Goal: Task Accomplishment & Management: Use online tool/utility

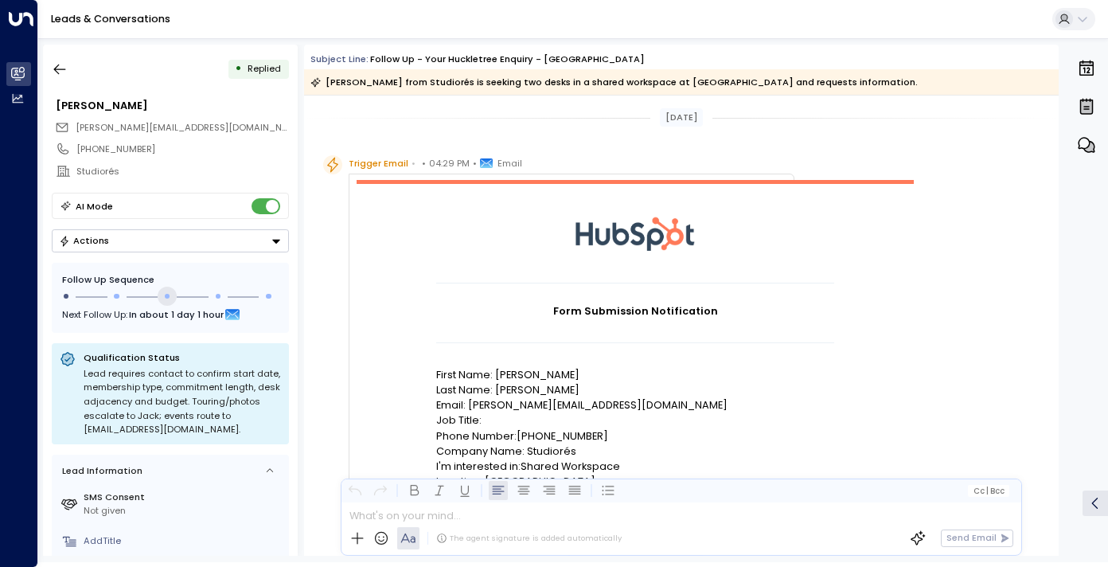
scroll to position [1186, 0]
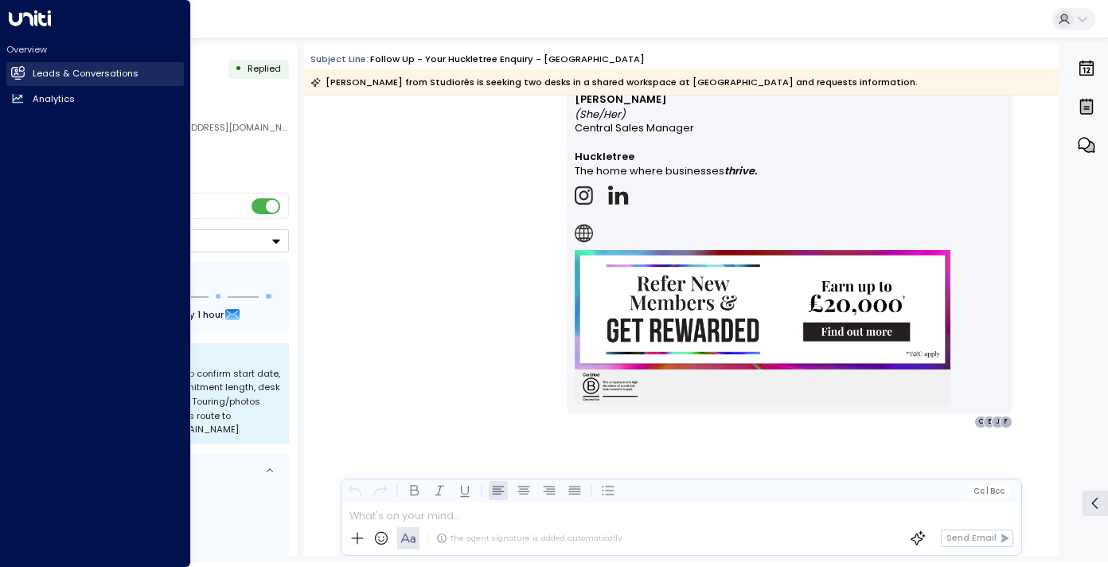
click at [18, 71] on icon at bounding box center [18, 73] width 13 height 10
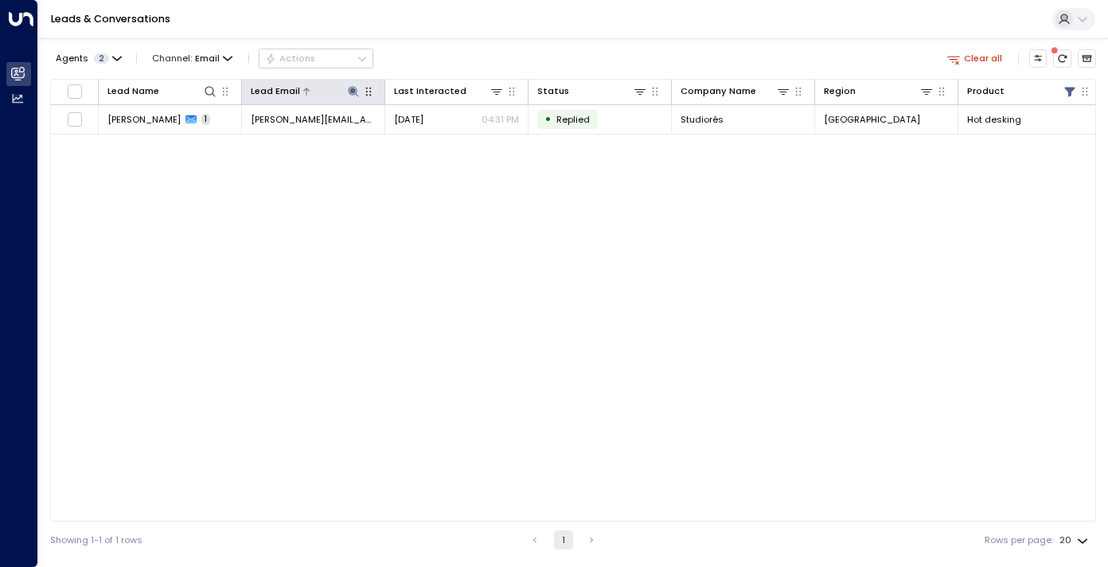
click at [356, 92] on icon at bounding box center [353, 91] width 10 height 10
click at [433, 142] on icon "button" at bounding box center [431, 140] width 10 height 10
click at [399, 139] on input "text" at bounding box center [354, 140] width 176 height 26
paste input "**********"
type input "**********"
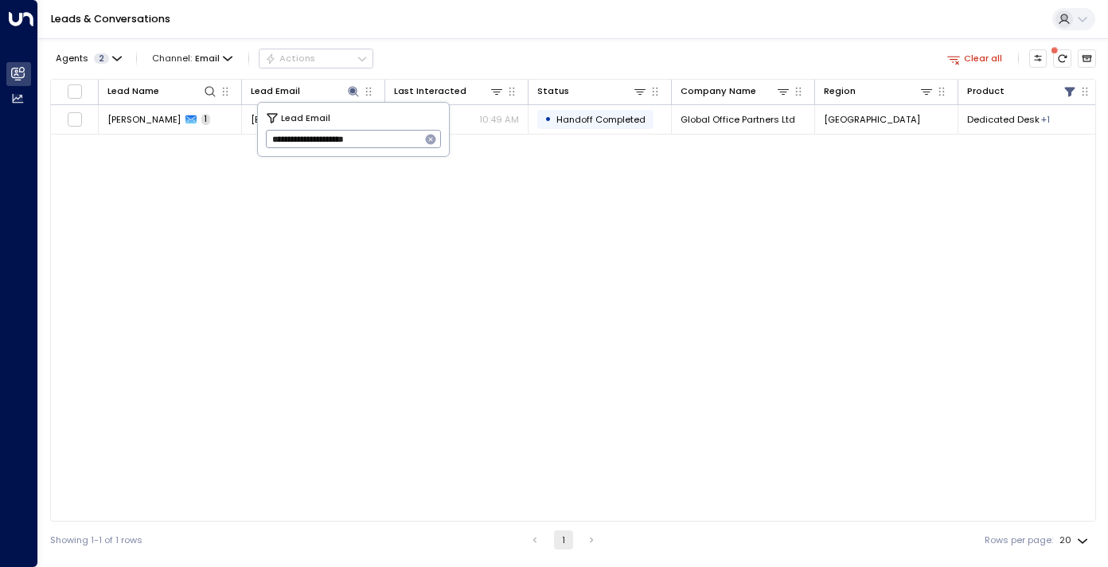
click at [459, 23] on div "Leads & Conversations" at bounding box center [573, 19] width 1070 height 39
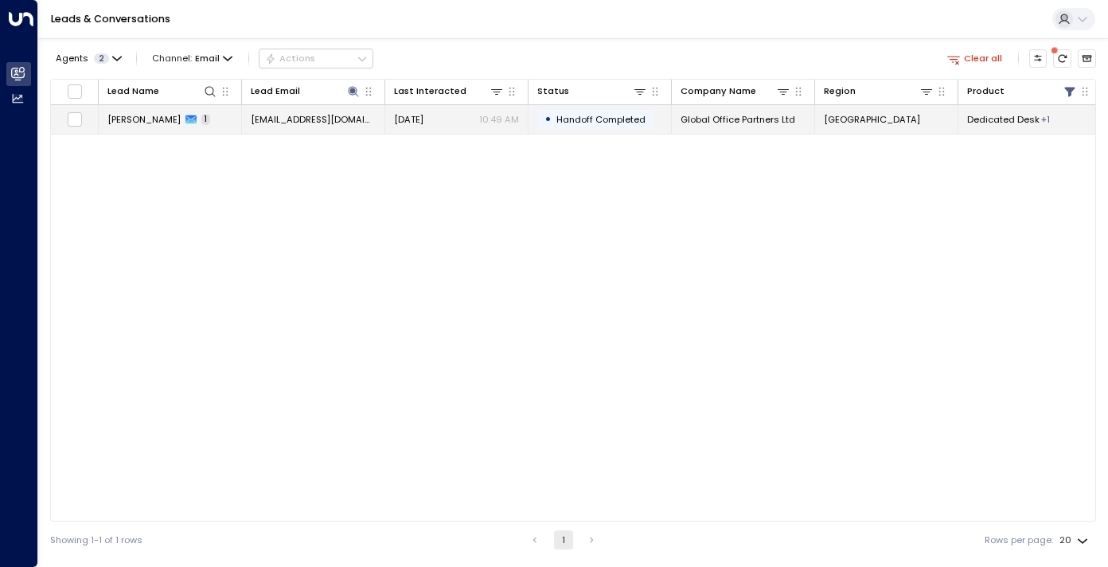
click at [120, 119] on span "[PERSON_NAME]" at bounding box center [143, 119] width 73 height 13
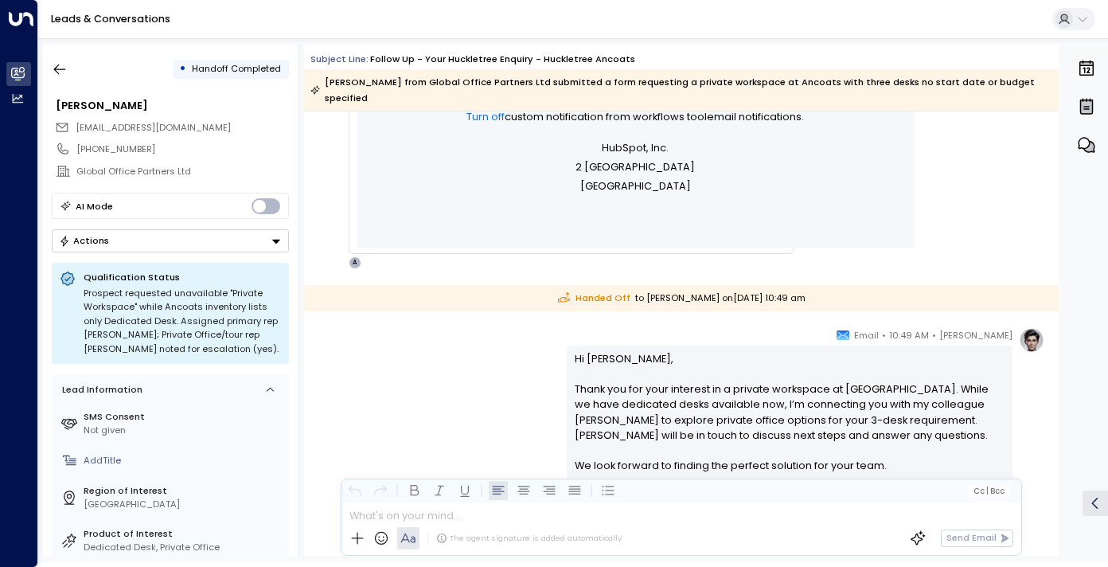
scroll to position [840, 0]
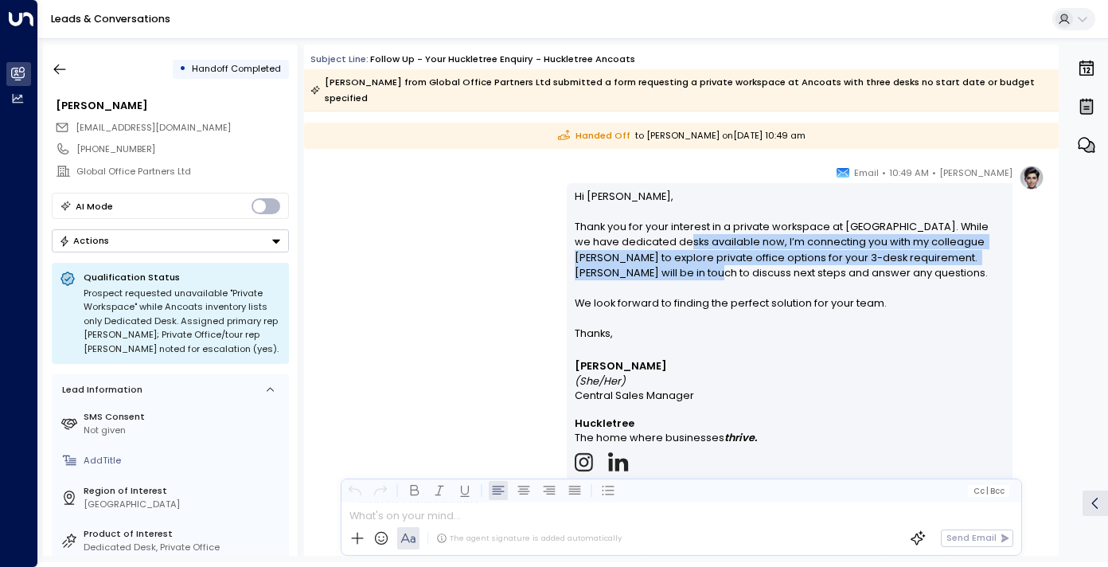
drag, startPoint x: 661, startPoint y: 224, endPoint x: 661, endPoint y: 262, distance: 37.4
click at [661, 262] on p "Hi [PERSON_NAME], Thank you for your interest in a private workspace at [GEOGRA…" at bounding box center [790, 258] width 431 height 138
drag, startPoint x: 698, startPoint y: 262, endPoint x: 703, endPoint y: 225, distance: 36.9
click at [703, 225] on p "Hi [PERSON_NAME], Thank you for your interest in a private workspace at [GEOGRA…" at bounding box center [790, 258] width 431 height 138
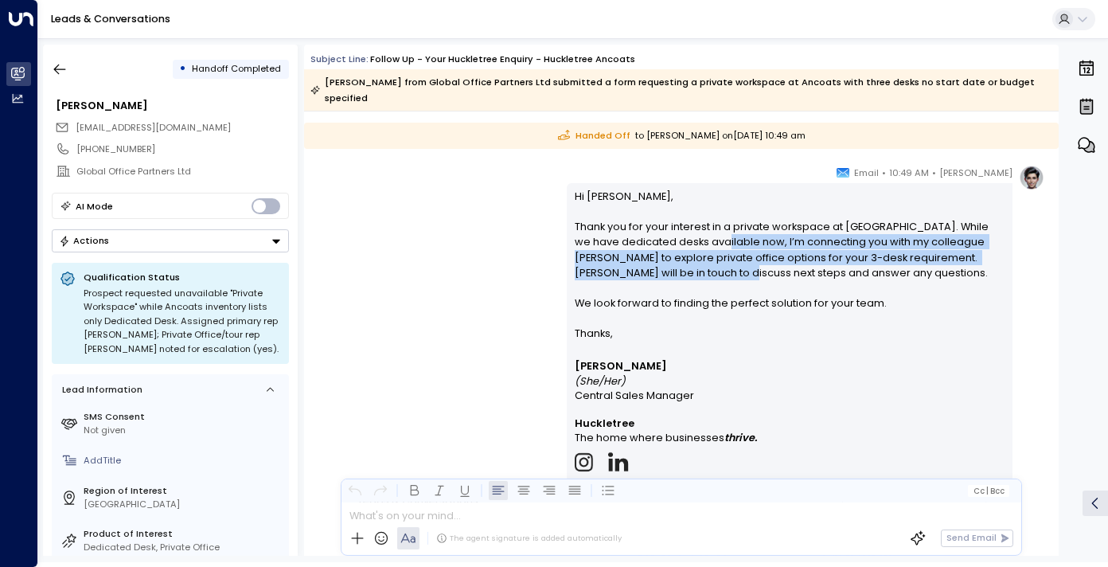
click at [703, 225] on p "Hi [PERSON_NAME], Thank you for your interest in a private workspace at [GEOGRA…" at bounding box center [790, 258] width 431 height 138
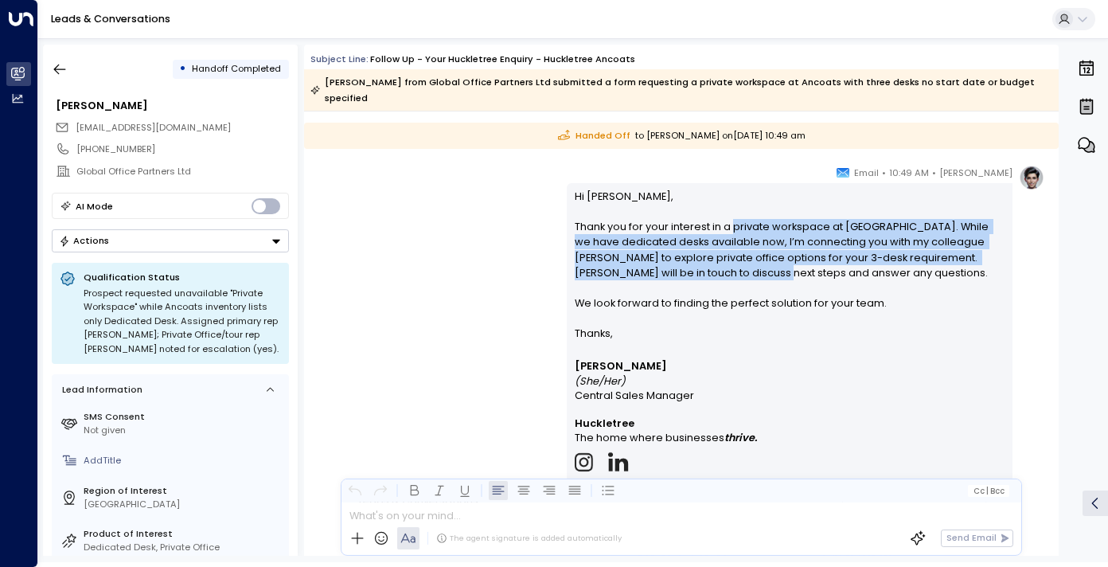
drag, startPoint x: 732, startPoint y: 213, endPoint x: 732, endPoint y: 262, distance: 48.6
click at [732, 262] on p "Hi [PERSON_NAME], Thank you for your interest in a private workspace at [GEOGRA…" at bounding box center [790, 258] width 431 height 138
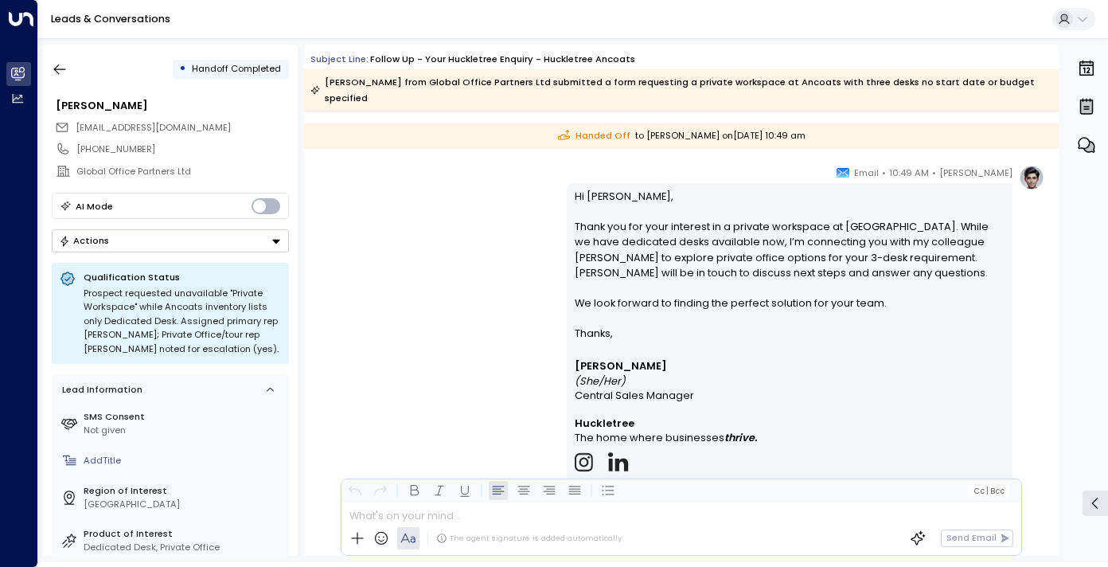
scroll to position [1122, 0]
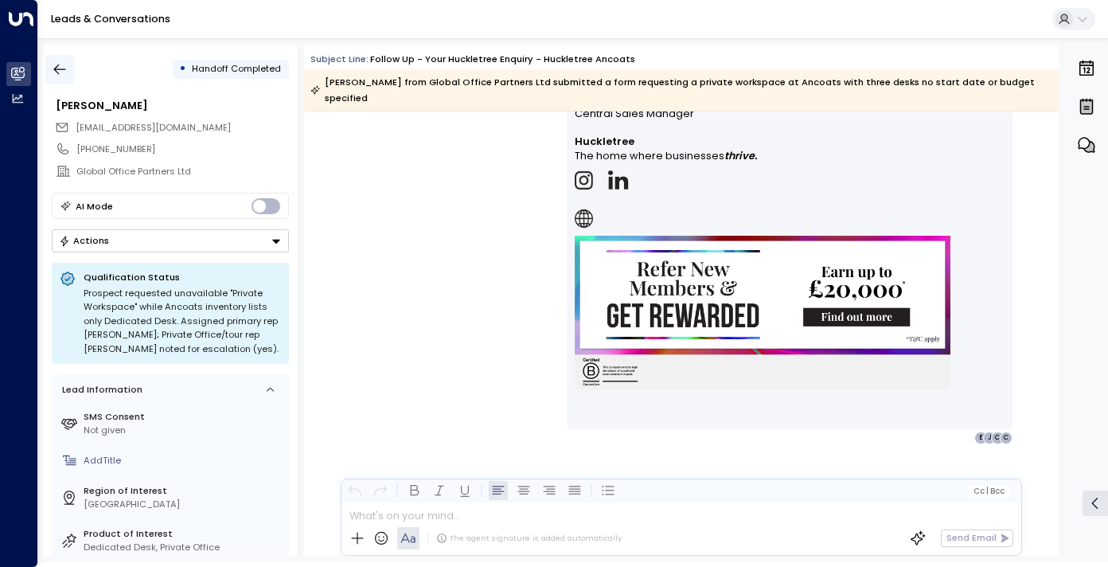
click at [58, 62] on icon "button" at bounding box center [60, 69] width 16 height 16
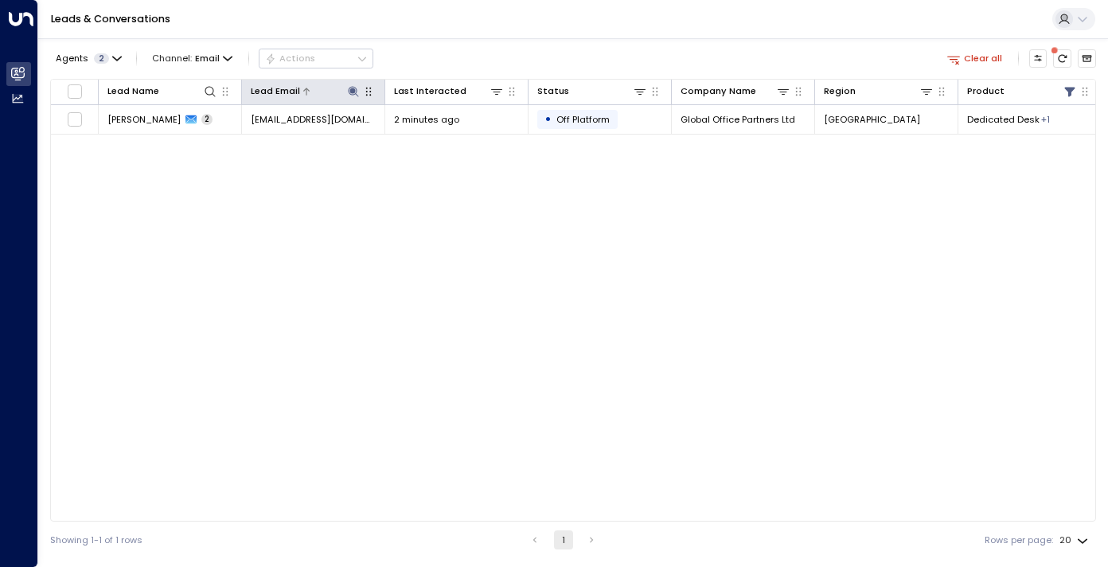
click at [349, 87] on icon at bounding box center [353, 91] width 13 height 13
click at [431, 139] on icon "button" at bounding box center [431, 140] width 10 height 10
click at [400, 139] on input "text" at bounding box center [354, 140] width 176 height 26
paste input "**********"
type input "**********"
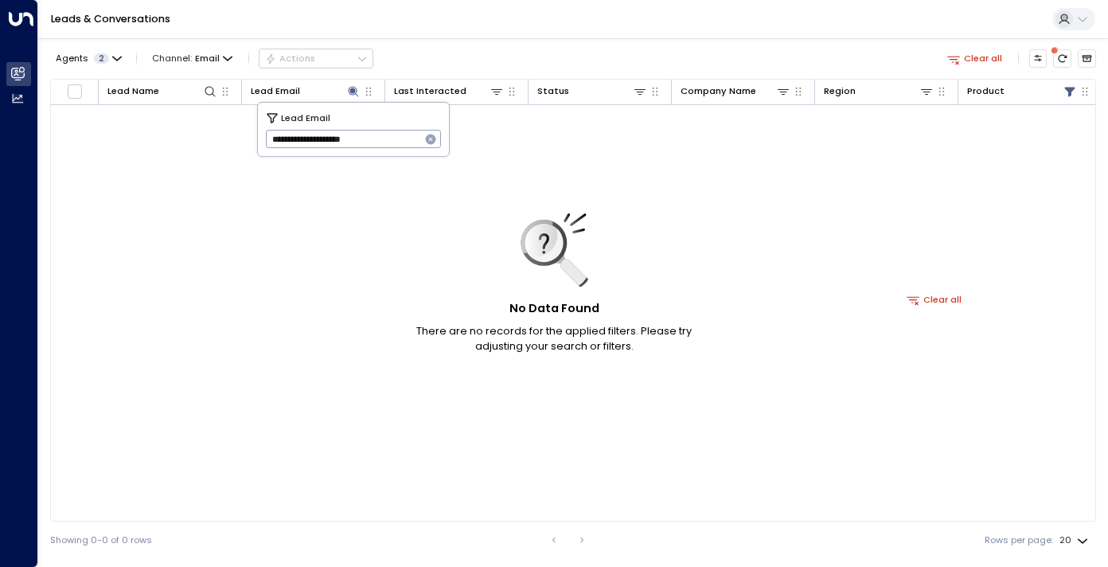
click at [435, 141] on icon "button" at bounding box center [431, 140] width 10 height 10
click at [407, 141] on input "text" at bounding box center [354, 140] width 176 height 26
paste input "**********"
type input "**********"
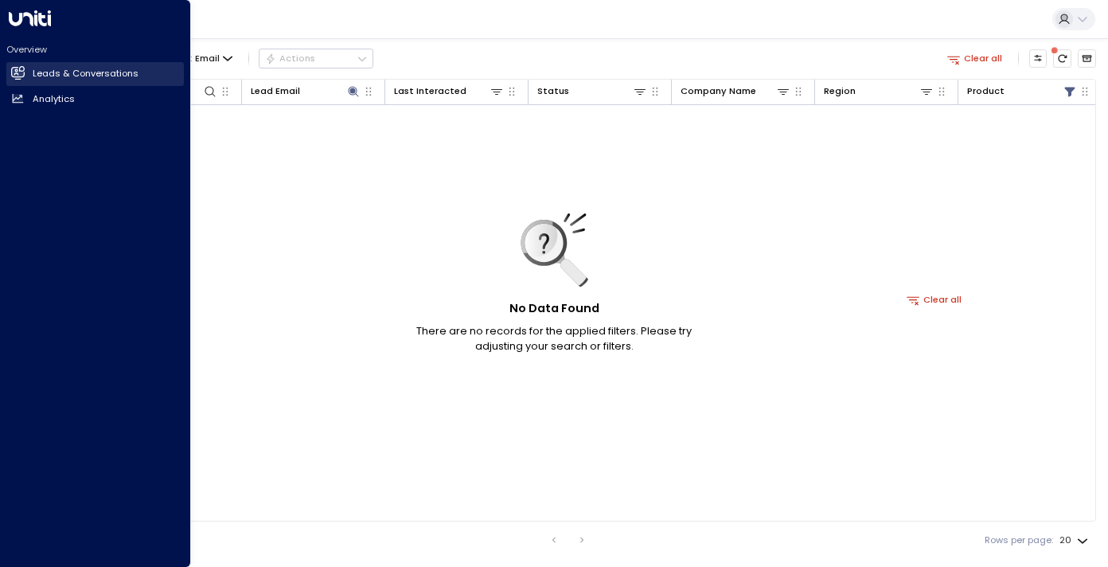
click at [68, 80] on h2 "Leads & Conversations" at bounding box center [86, 74] width 106 height 14
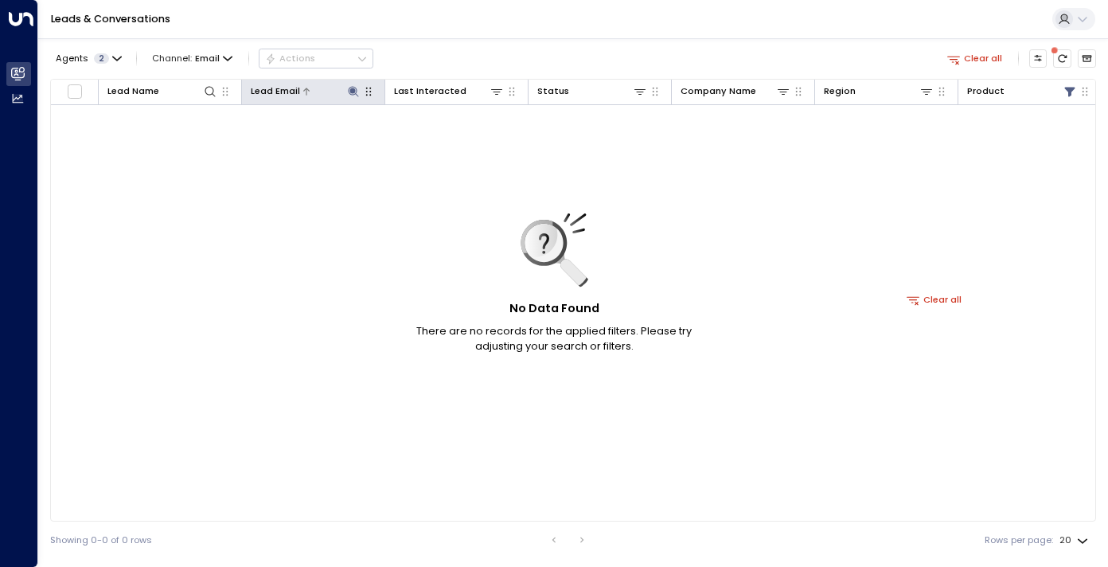
click at [358, 95] on icon at bounding box center [353, 91] width 13 height 13
click at [433, 141] on icon "button" at bounding box center [431, 140] width 10 height 10
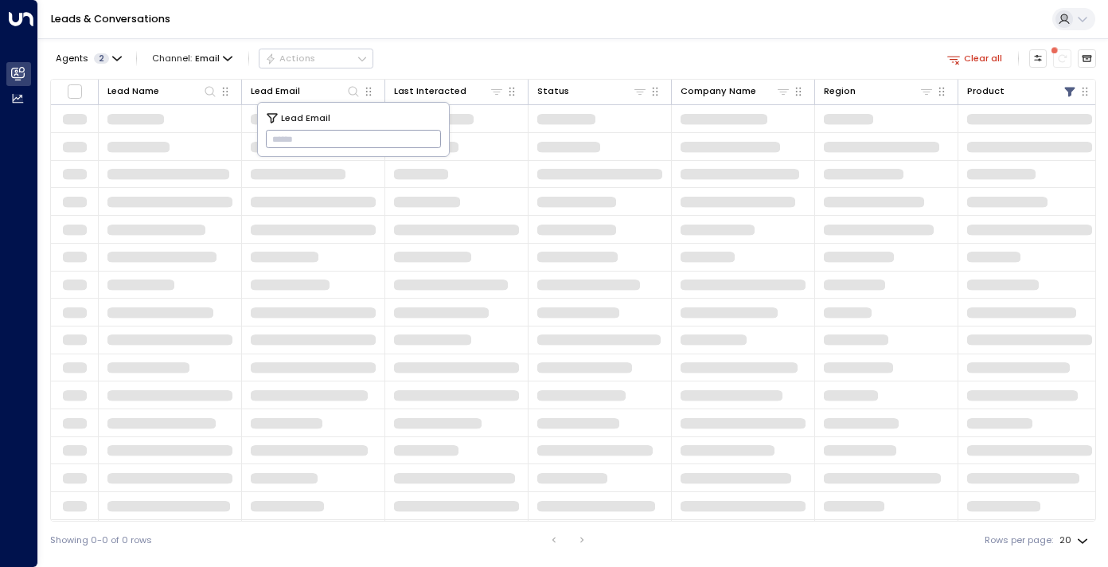
click at [29, 65] on link "Leads & Conversations Leads & Conversations" at bounding box center [18, 74] width 25 height 24
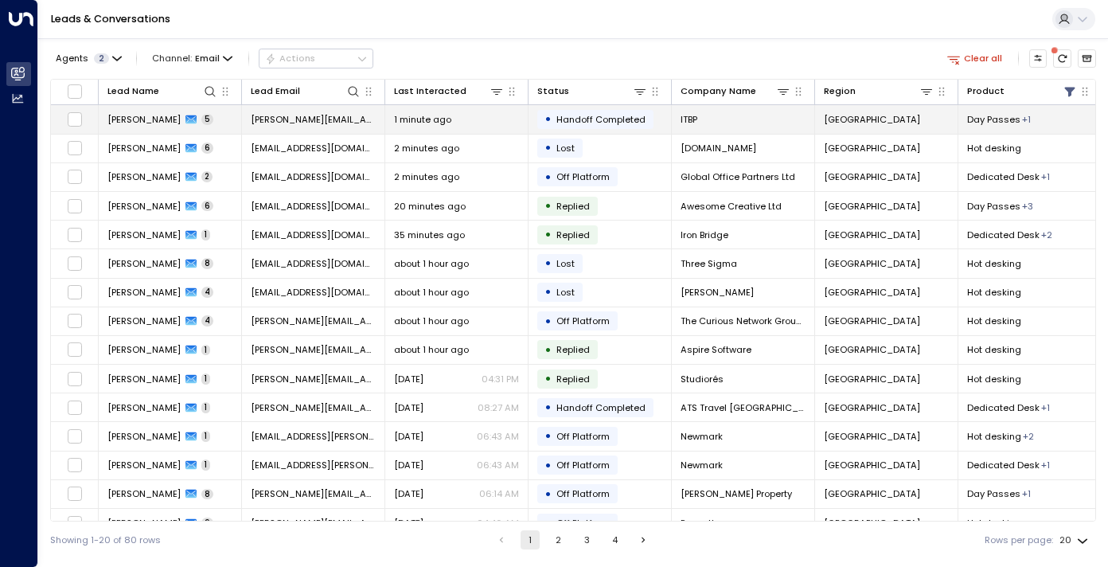
click at [125, 119] on span "[PERSON_NAME]" at bounding box center [143, 119] width 73 height 13
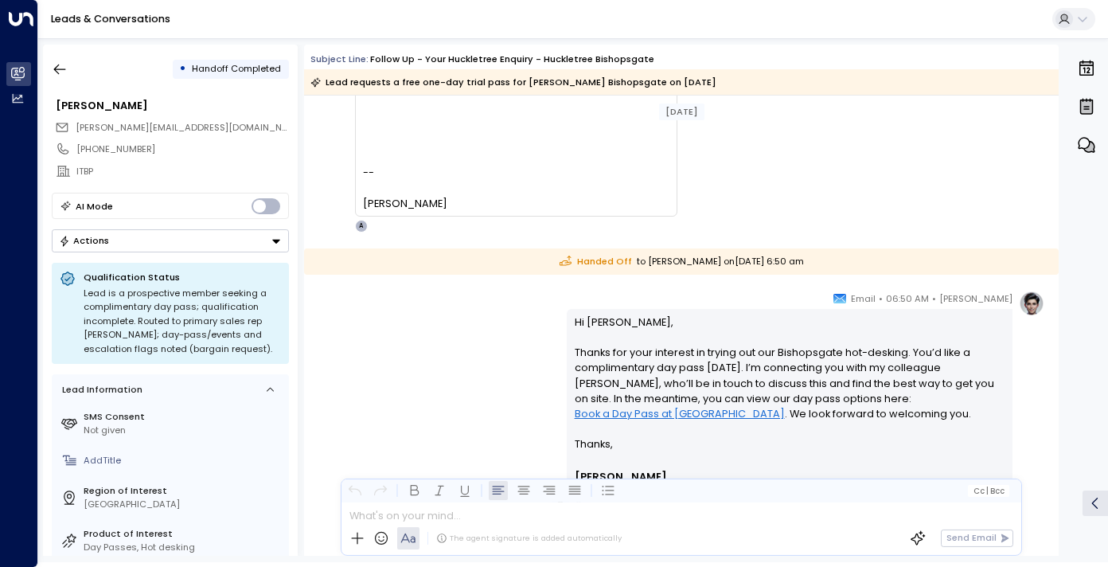
scroll to position [2390, 0]
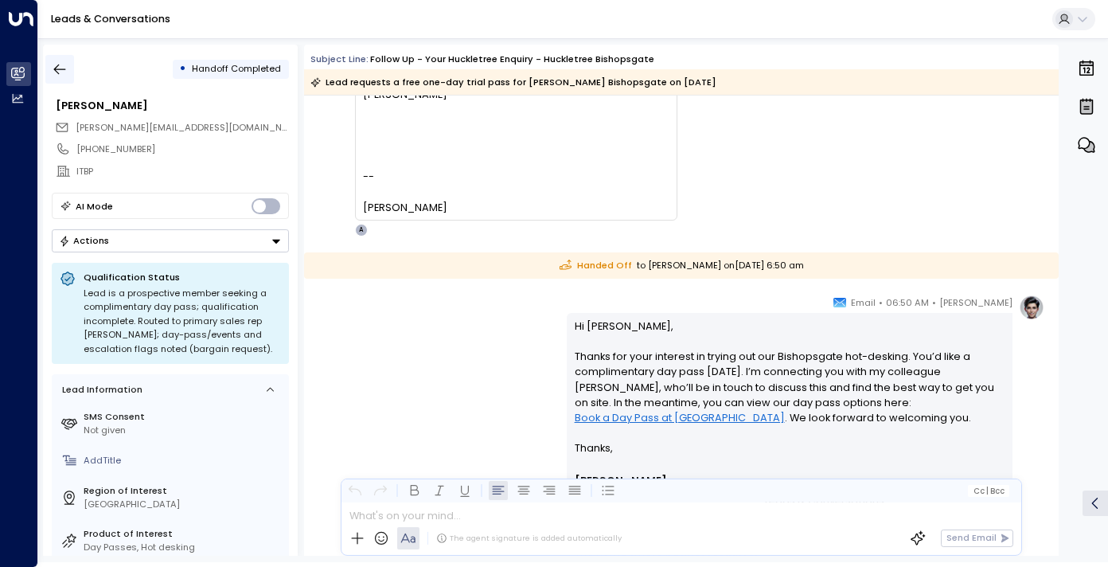
click at [53, 77] on button "button" at bounding box center [59, 69] width 29 height 29
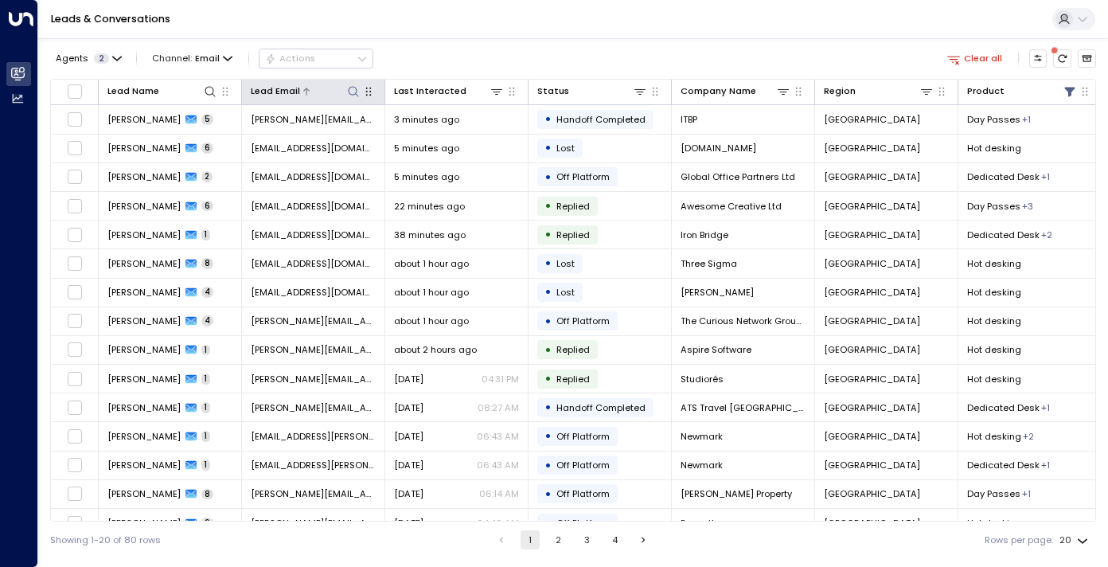
click at [354, 84] on button at bounding box center [353, 91] width 15 height 15
click at [340, 137] on input "text" at bounding box center [354, 140] width 176 height 26
type input "**********"
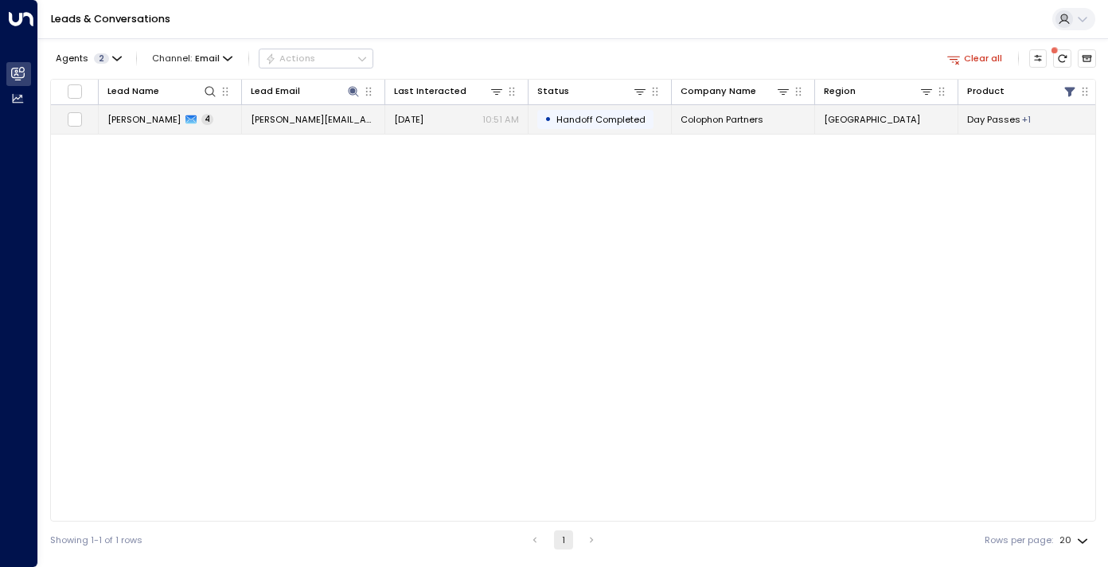
click at [161, 118] on span "[PERSON_NAME]" at bounding box center [143, 119] width 73 height 13
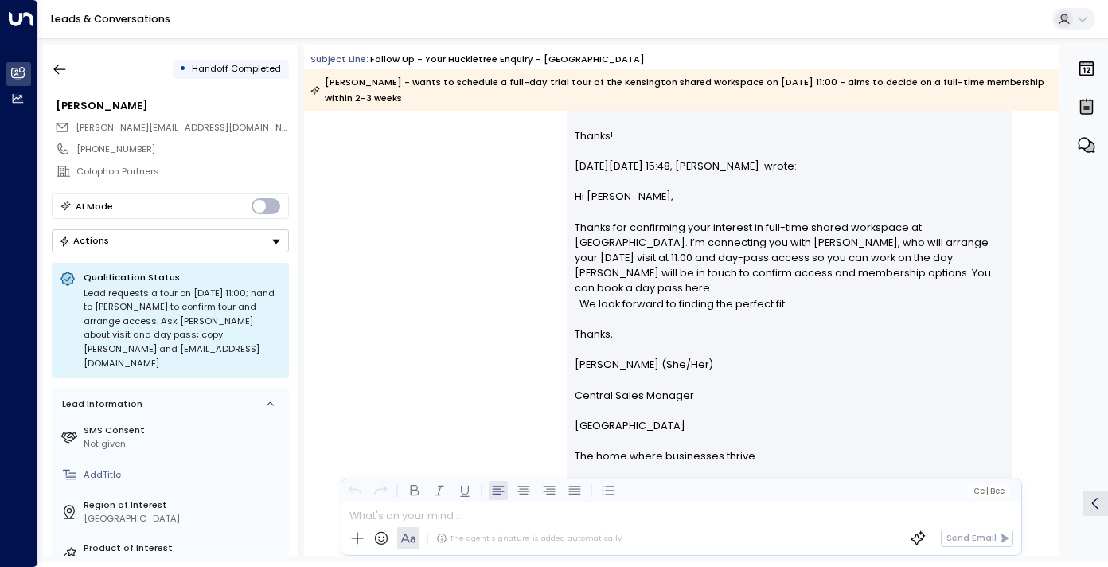
scroll to position [2447, 0]
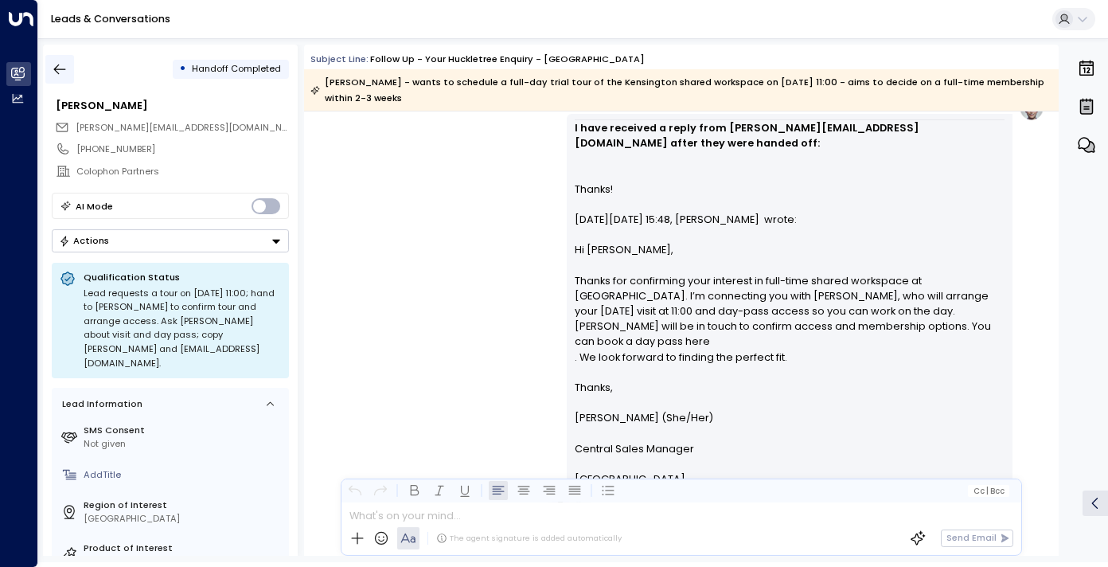
click at [53, 72] on icon "button" at bounding box center [60, 69] width 16 height 16
